Goal: Book appointment/travel/reservation

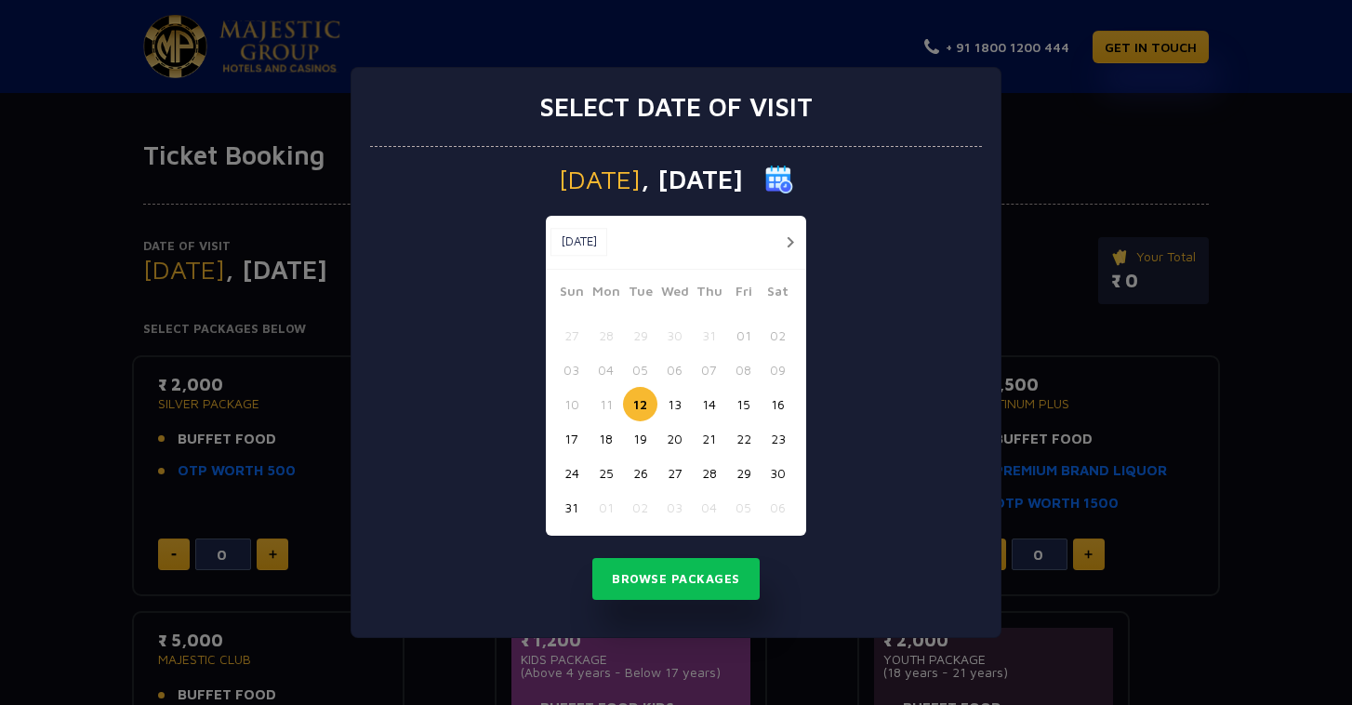
click at [730, 396] on button "15" at bounding box center [743, 404] width 34 height 34
click at [665, 585] on button "Browse Packages" at bounding box center [675, 579] width 167 height 43
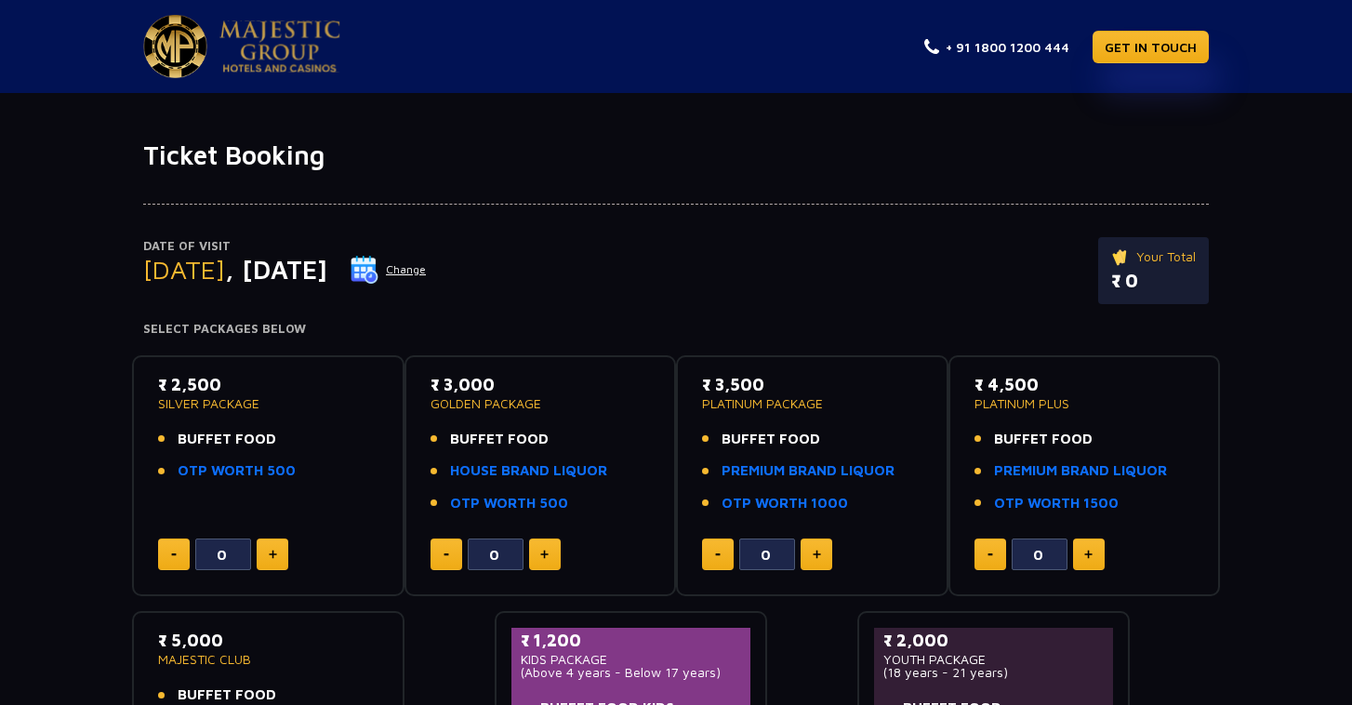
click at [427, 270] on button "Change" at bounding box center [388, 270] width 77 height 30
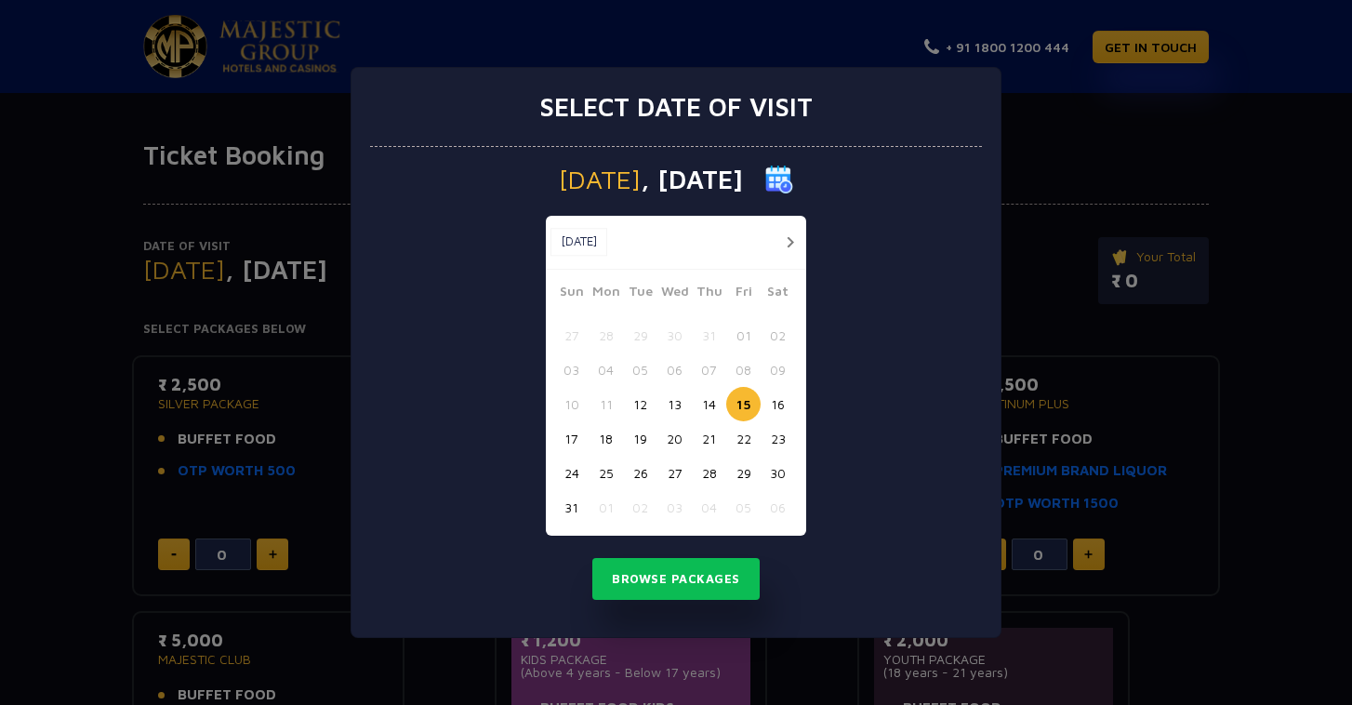
click at [784, 405] on button "16" at bounding box center [778, 404] width 34 height 34
click at [688, 566] on button "Browse Packages" at bounding box center [675, 579] width 167 height 43
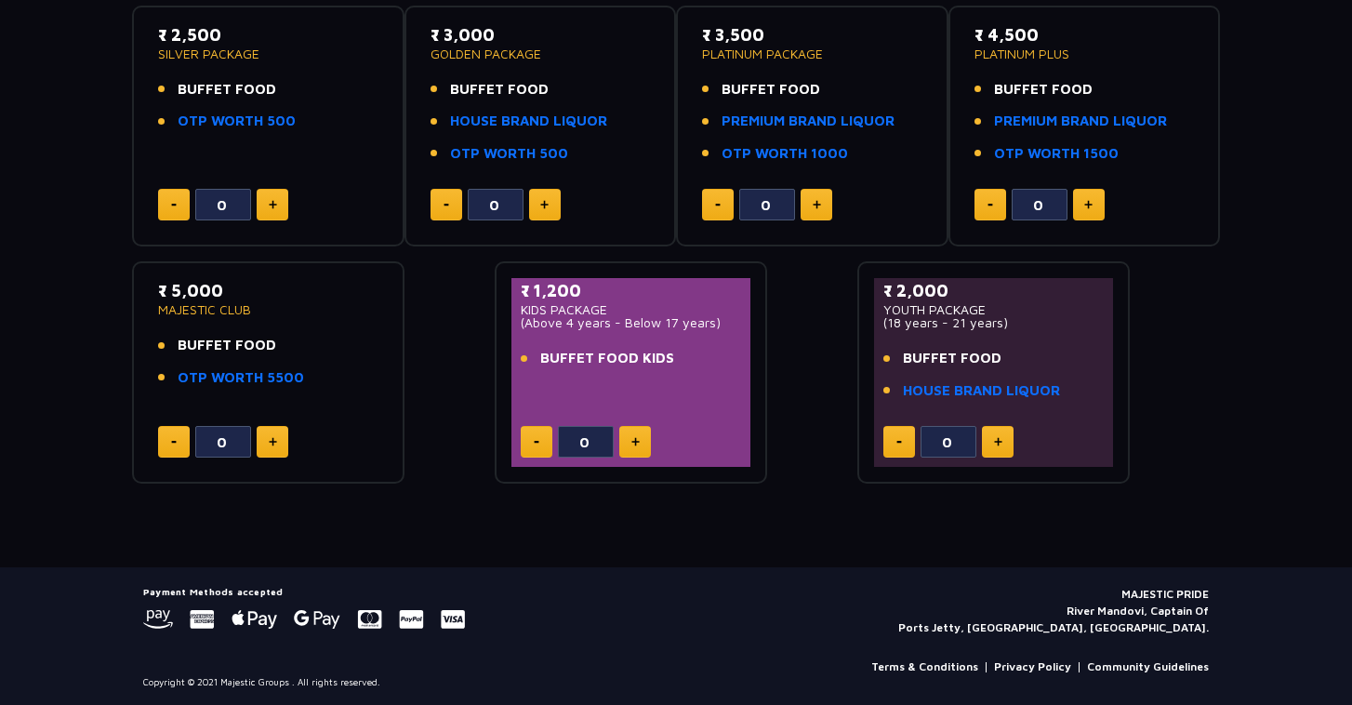
scroll to position [349, 0]
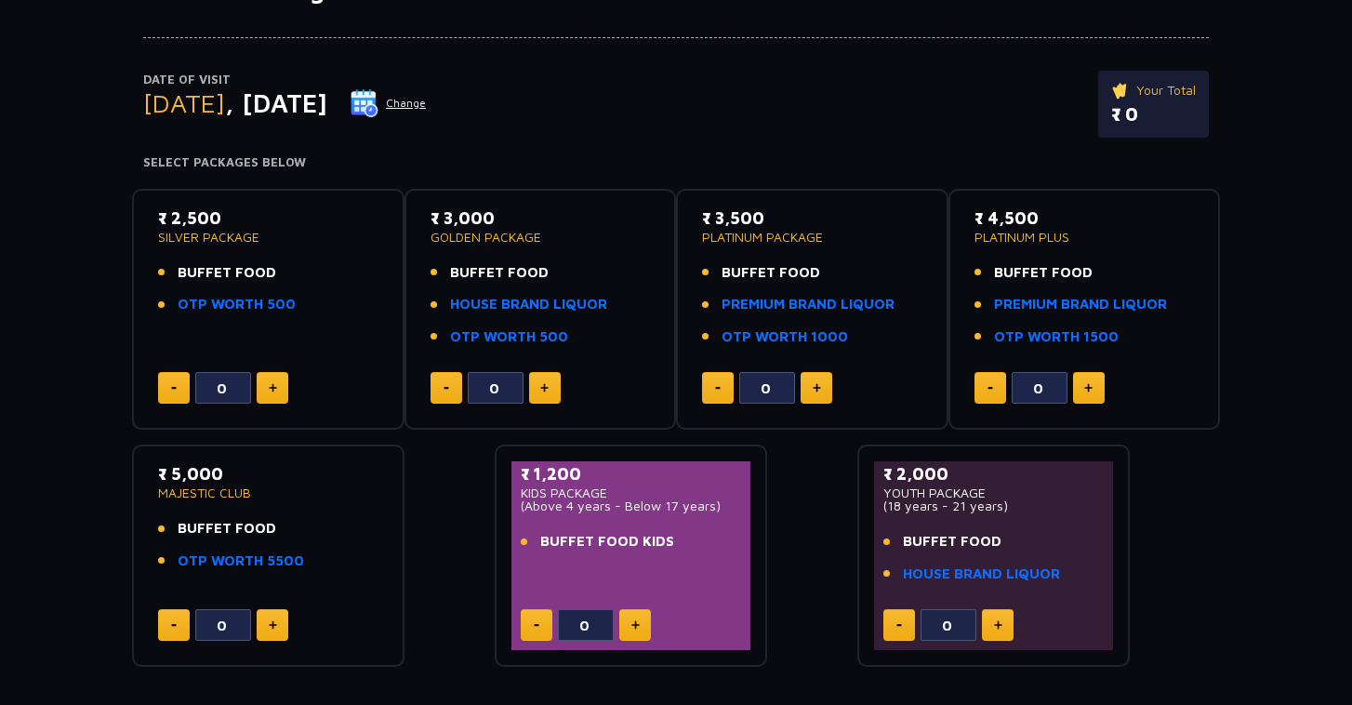
scroll to position [166, 0]
click at [521, 104] on div "Date of Visit [DATE] Change Your Total ₹ 0" at bounding box center [676, 115] width 1066 height 86
click at [427, 99] on button "Change" at bounding box center [388, 104] width 77 height 30
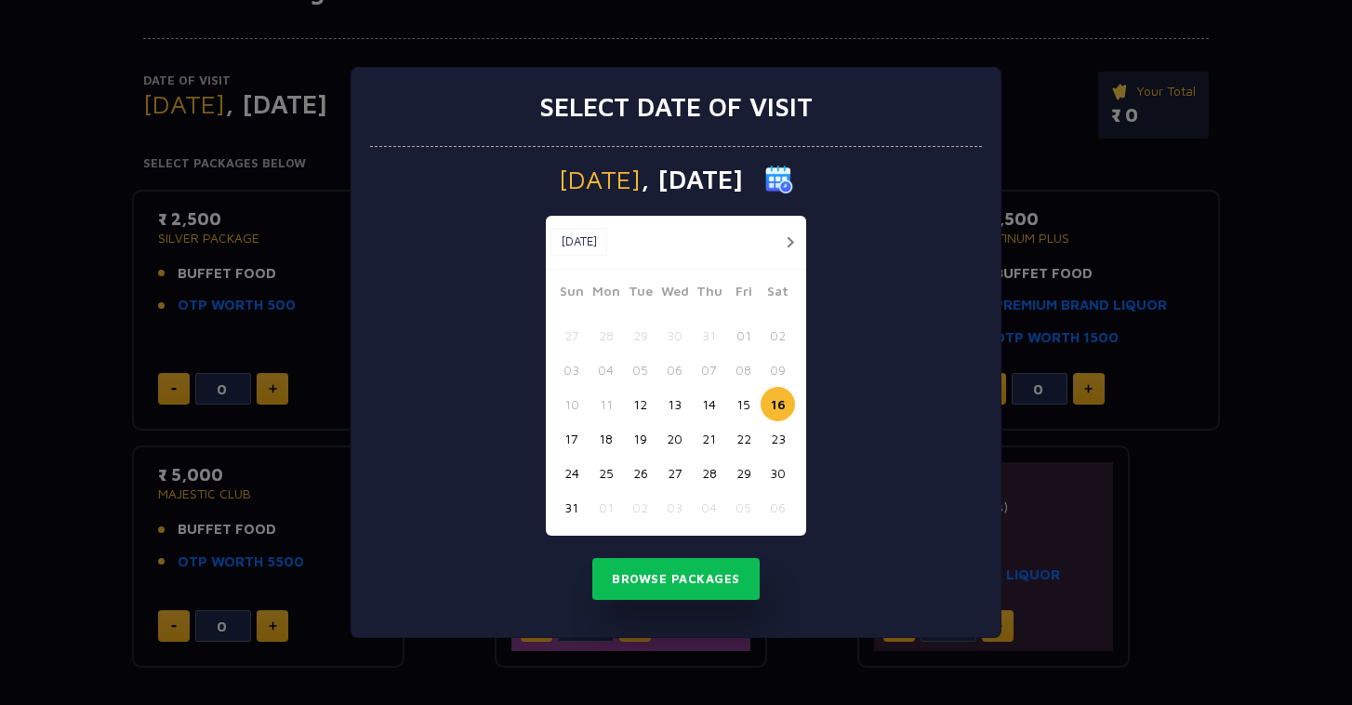
click at [748, 403] on button "15" at bounding box center [743, 404] width 34 height 34
click at [1039, 445] on div "Select date of visit [DATE] [DATE] [DATE] Sun Mon Tue Wed Thu Fri Sat 27 28 29 …" at bounding box center [676, 352] width 1352 height 705
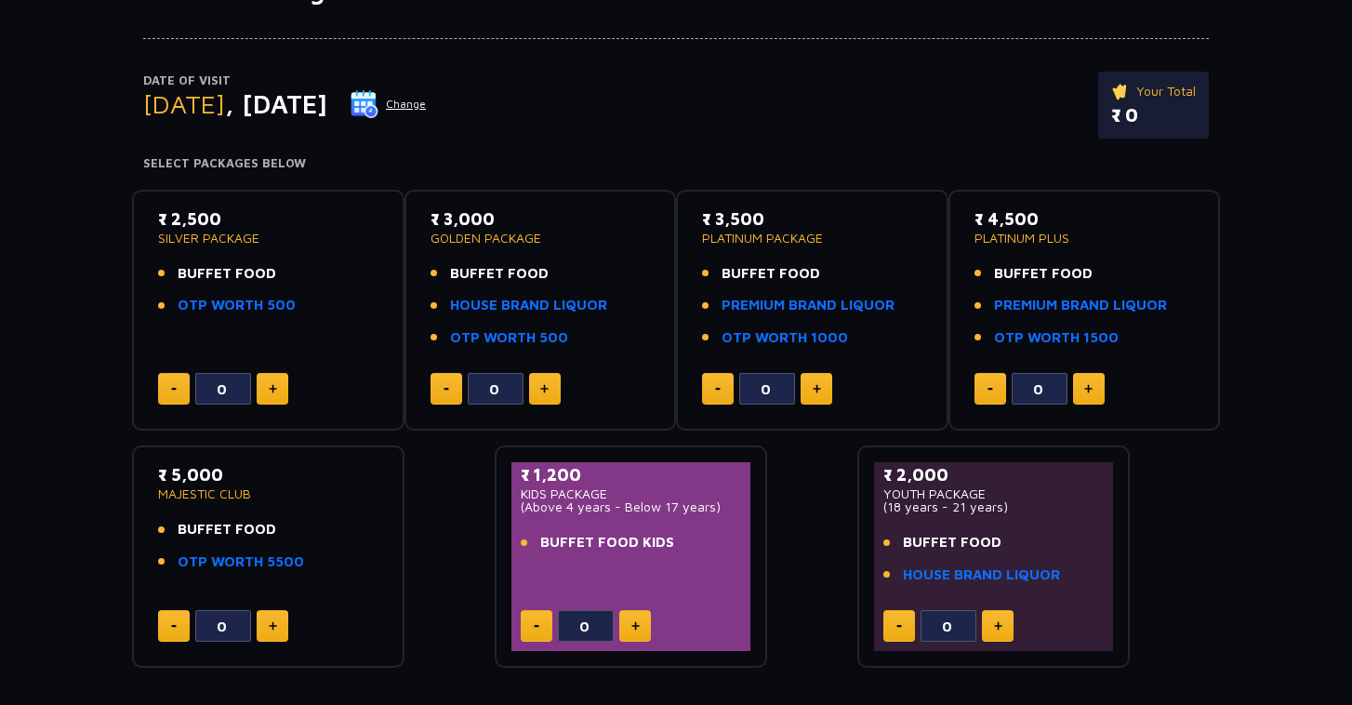
click at [427, 112] on button "Change" at bounding box center [388, 104] width 77 height 30
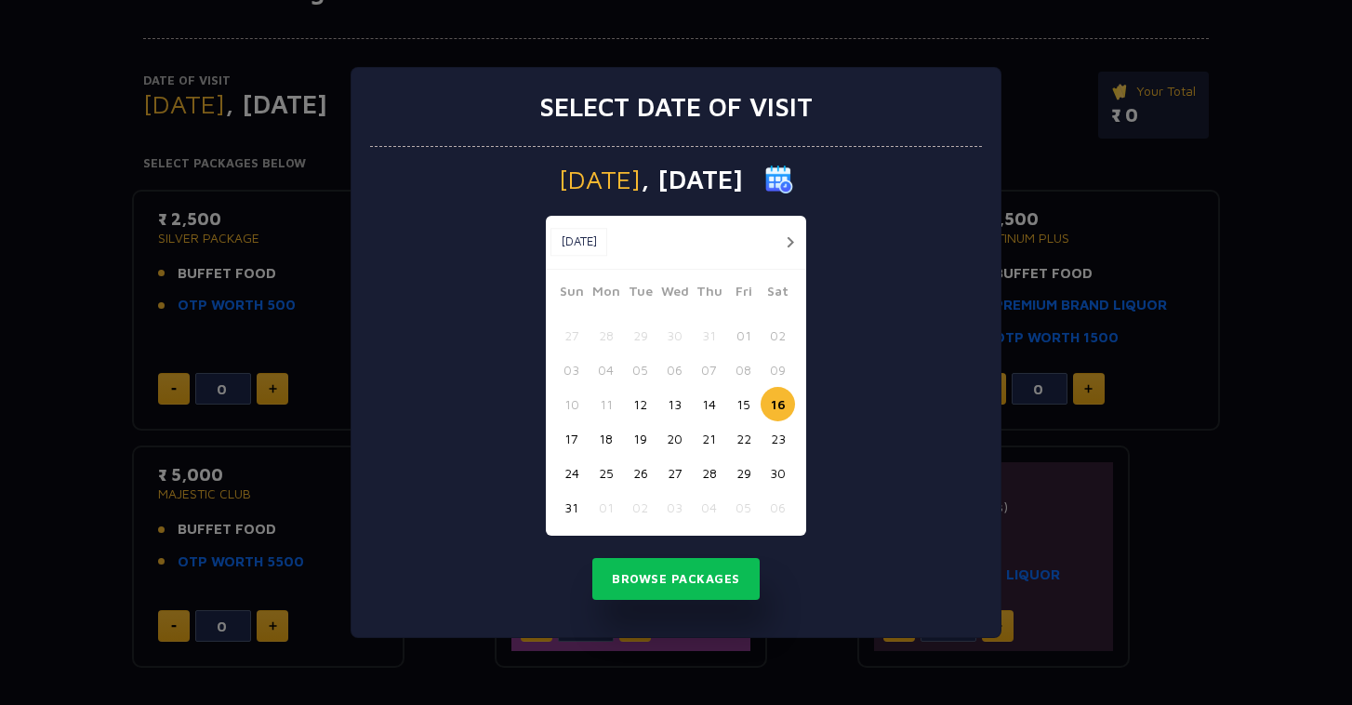
click at [746, 401] on button "15" at bounding box center [743, 404] width 34 height 34
click at [710, 584] on button "Browse Packages" at bounding box center [675, 579] width 167 height 43
